Goal: Transaction & Acquisition: Book appointment/travel/reservation

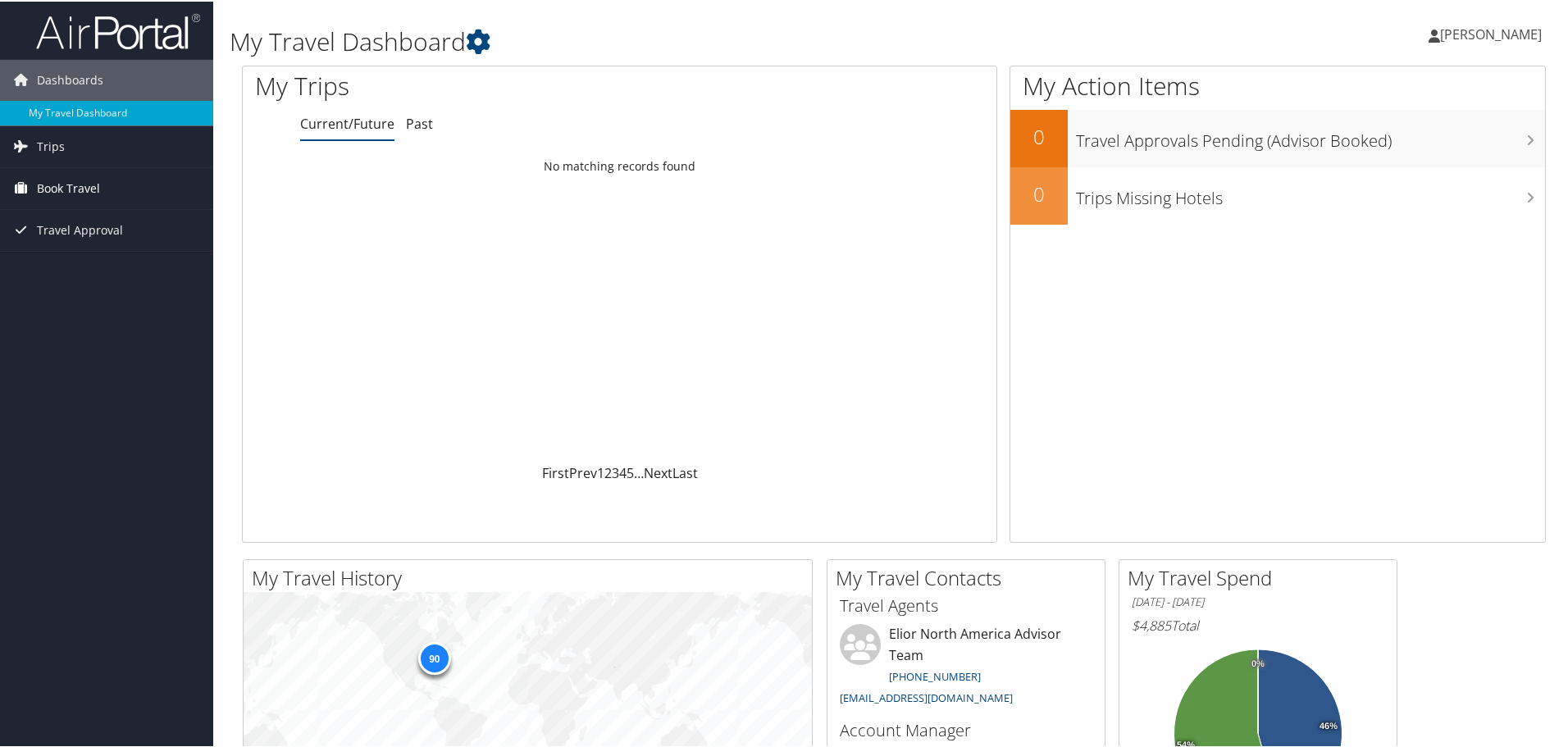
click at [79, 183] on span "Book Travel" at bounding box center [68, 187] width 63 height 41
click at [120, 258] on link "Book/Manage Online Trips" at bounding box center [107, 269] width 213 height 25
